Goal: Find specific page/section: Find specific page/section

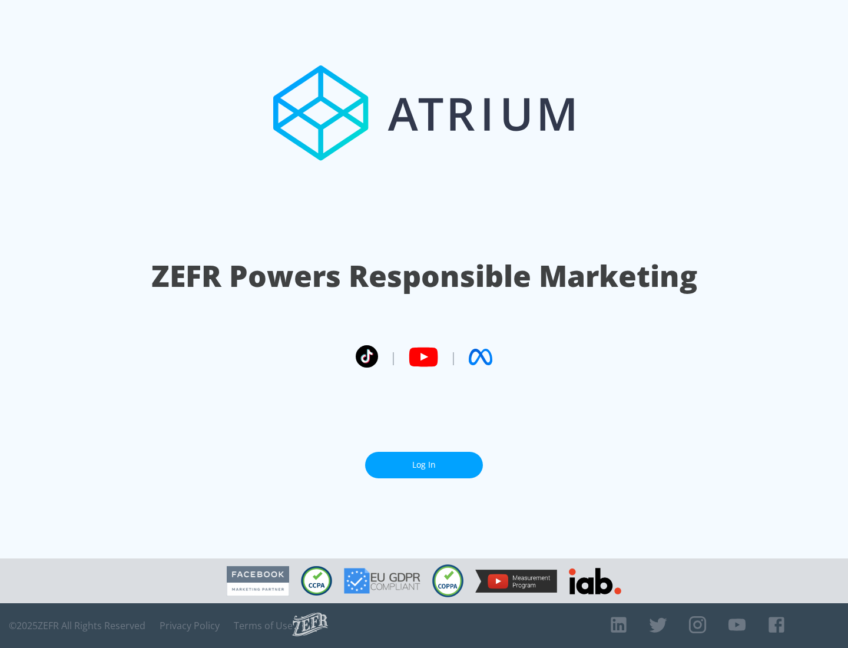
click at [424, 460] on link "Log In" at bounding box center [424, 465] width 118 height 26
